Goal: Find specific fact: Find specific fact

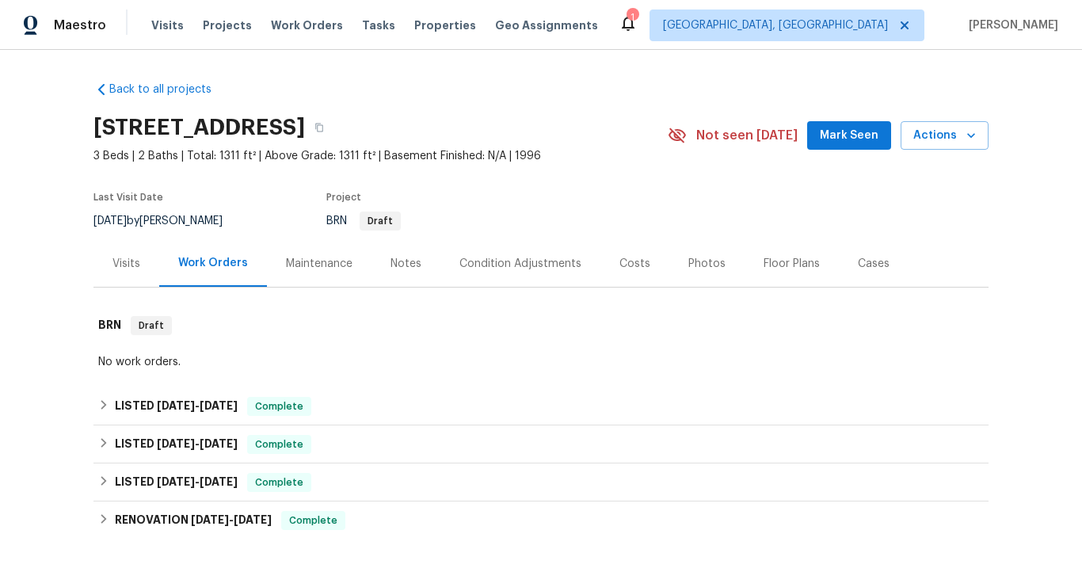
click at [112, 250] on div "Visits" at bounding box center [126, 263] width 66 height 47
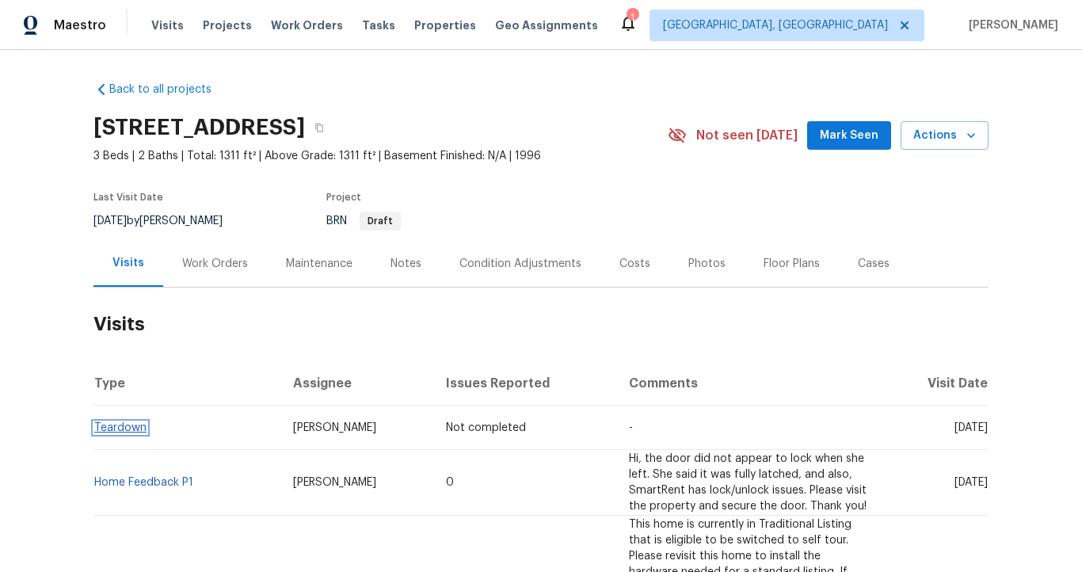
click at [139, 428] on span "Teardown" at bounding box center [120, 427] width 52 height 11
click at [129, 429] on link "Teardown" at bounding box center [120, 427] width 52 height 11
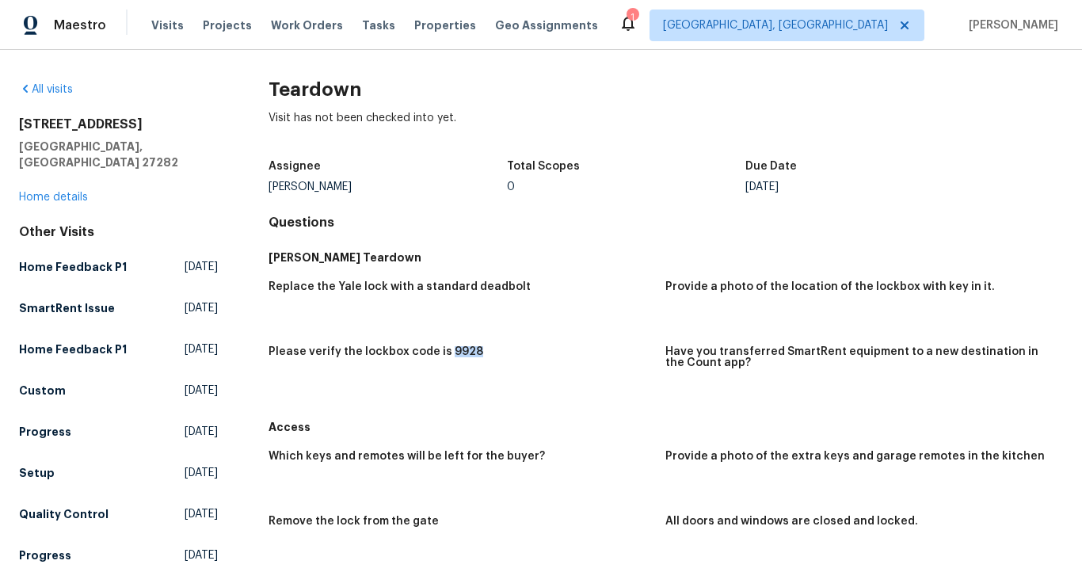
drag, startPoint x: 441, startPoint y: 351, endPoint x: 482, endPoint y: 352, distance: 40.4
click at [482, 352] on div "Please verify the lockbox code is 9928" at bounding box center [461, 356] width 385 height 21
copy h5 "9928"
